Goal: Find specific page/section: Locate item on page

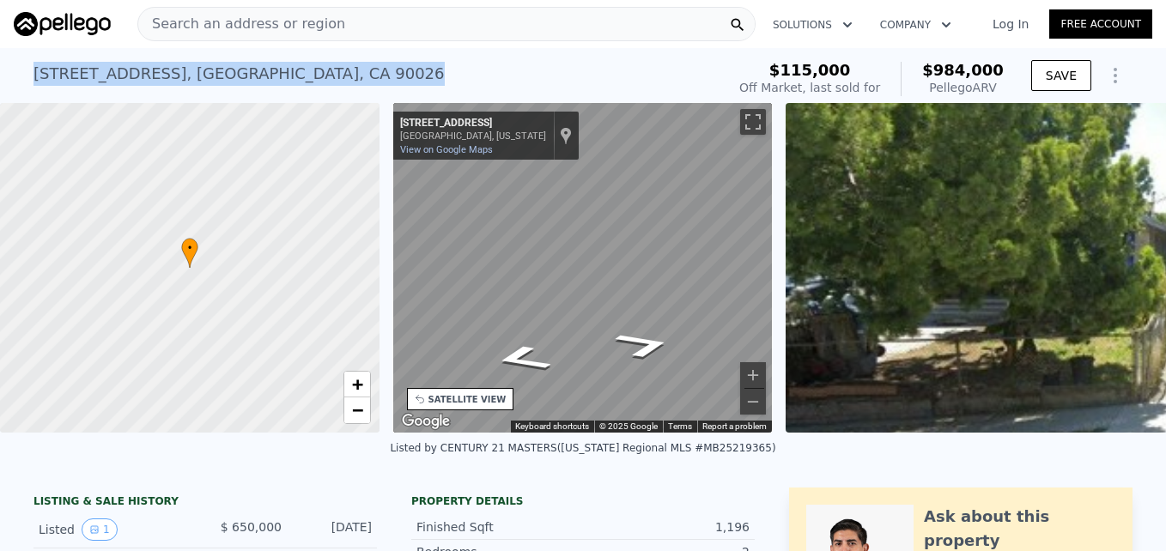
drag, startPoint x: 31, startPoint y: 73, endPoint x: 322, endPoint y: 77, distance: 291.1
click at [322, 77] on div "[STREET_ADDRESS]" at bounding box center [238, 74] width 411 height 24
drag, startPoint x: 322, startPoint y: 77, endPoint x: 386, endPoint y: 89, distance: 65.5
click at [386, 89] on div "[STREET_ADDRESS] Sold [DATE] for $650k (~ARV $984k )" at bounding box center [375, 79] width 685 height 48
drag, startPoint x: 20, startPoint y: 72, endPoint x: 333, endPoint y: 86, distance: 313.6
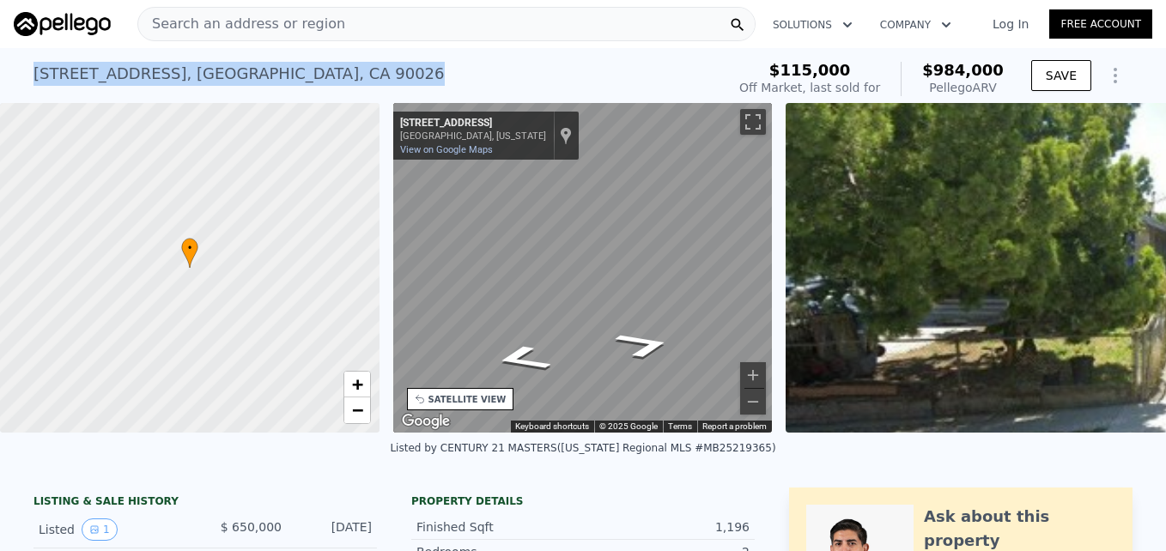
click at [333, 86] on div "[STREET_ADDRESS] Sold [DATE] for $650k (~ARV $984k ) $115,000 Off Market, last …" at bounding box center [583, 75] width 1166 height 55
copy div "[STREET_ADDRESS]"
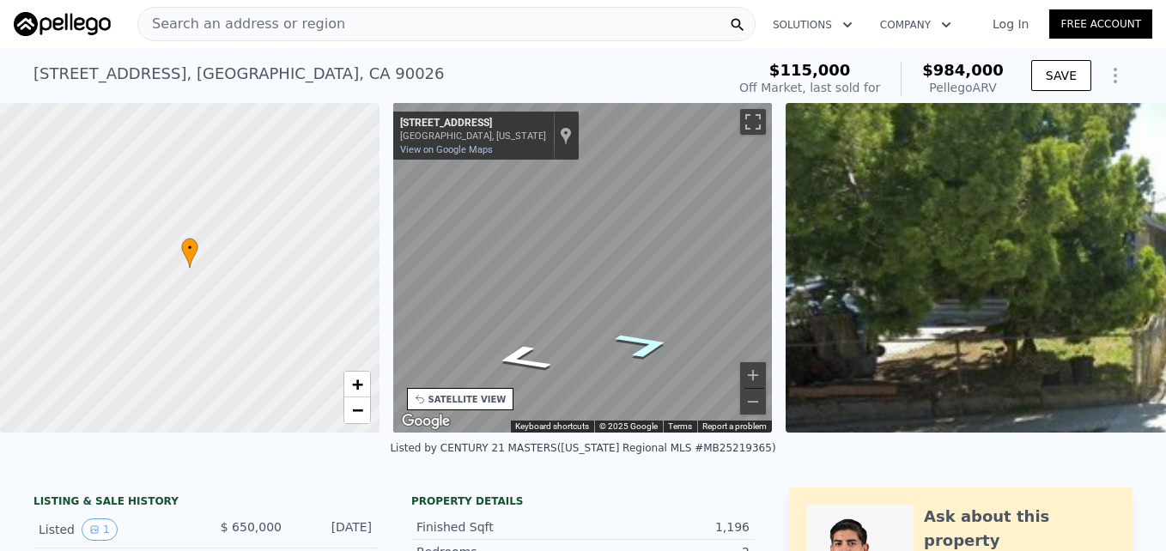
click at [635, 343] on icon "Go Southwest, N Vendome St" at bounding box center [643, 345] width 106 height 40
click at [535, 359] on icon "Go Northeast, N Vendome St" at bounding box center [522, 358] width 106 height 40
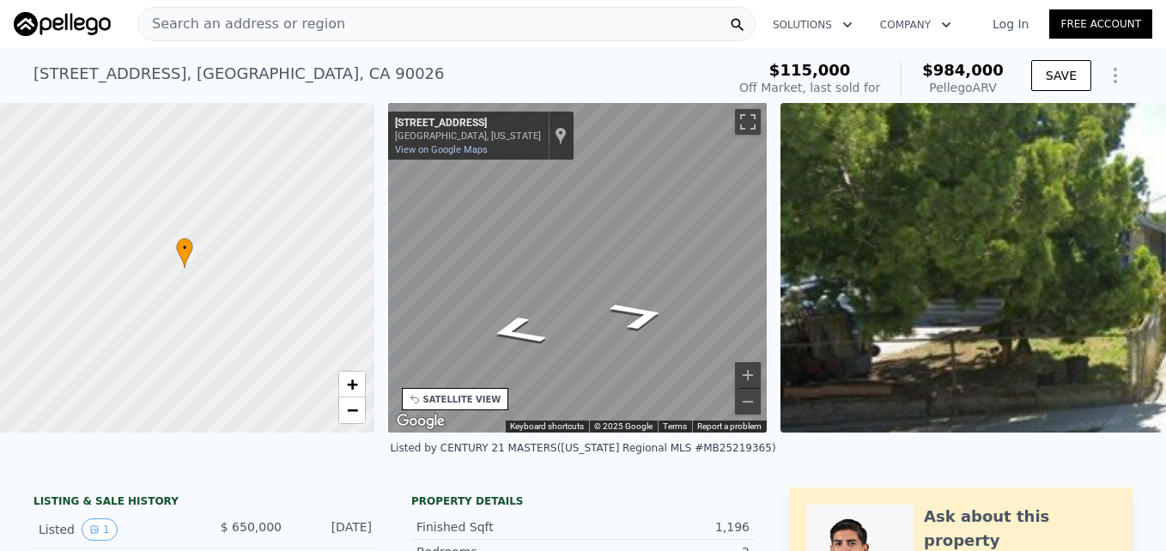
scroll to position [0, 7]
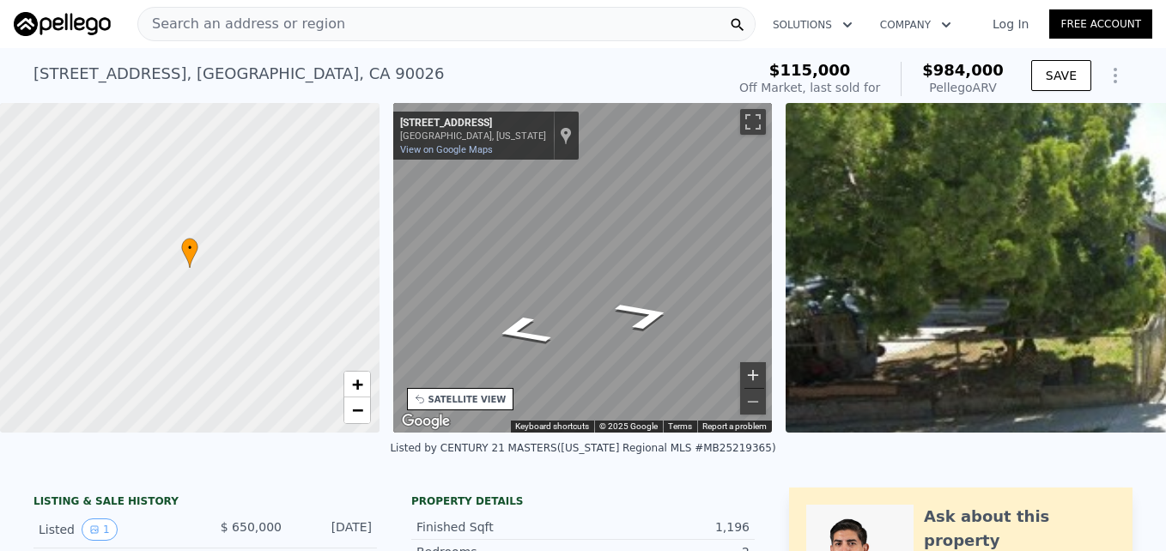
click at [749, 367] on button "Zoom in" at bounding box center [753, 375] width 26 height 26
click at [749, 399] on button "Zoom out" at bounding box center [753, 402] width 26 height 26
